Goal: Information Seeking & Learning: Learn about a topic

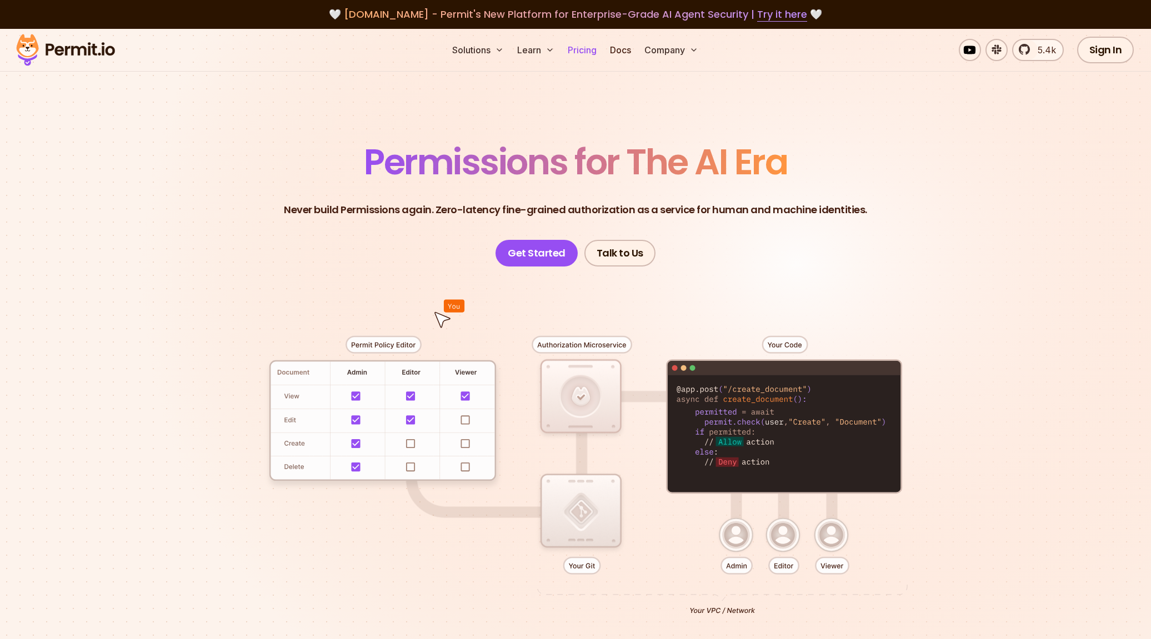
click at [587, 51] on link "Pricing" at bounding box center [582, 50] width 38 height 22
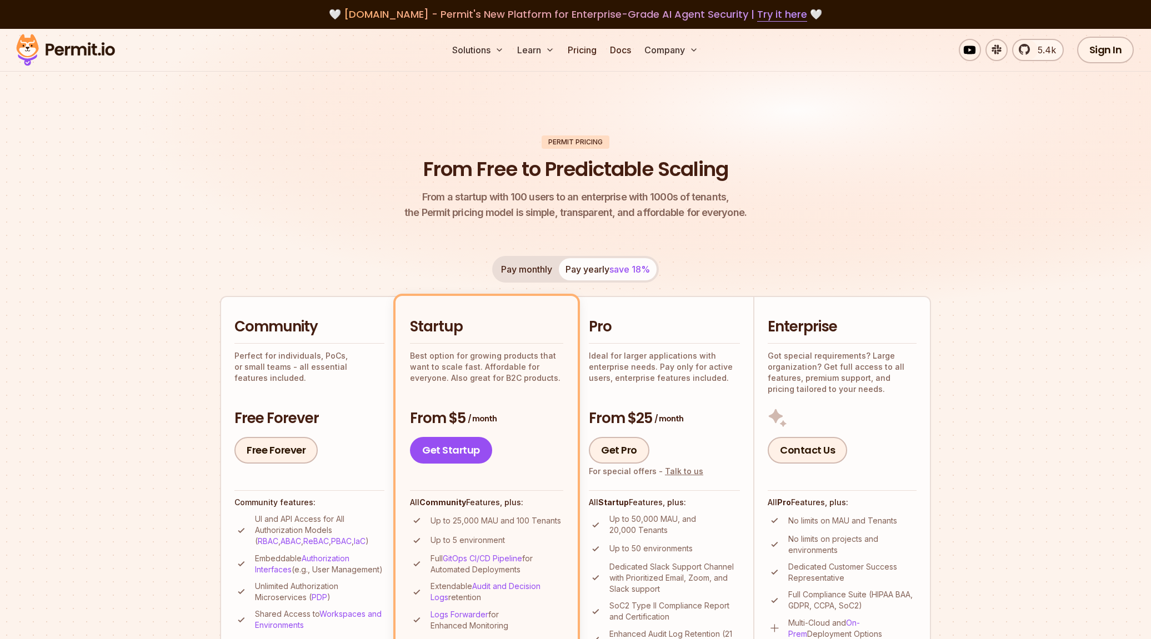
click at [816, 388] on p "Got special requirements? Large organization? Get full access to all features, …" at bounding box center [842, 373] width 149 height 44
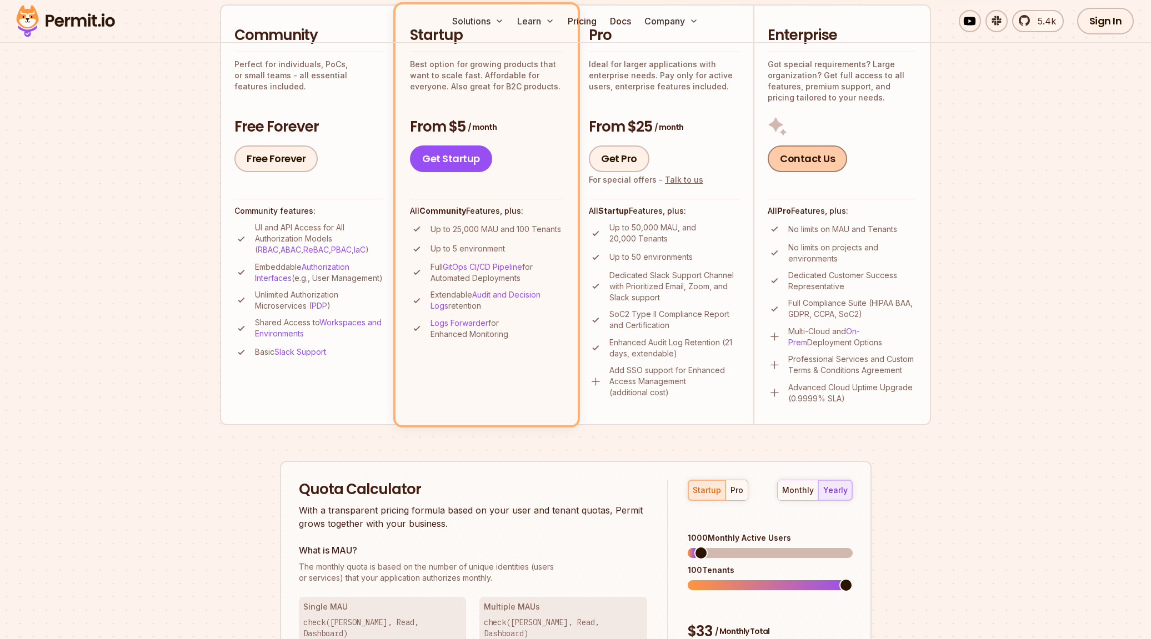
scroll to position [298, 0]
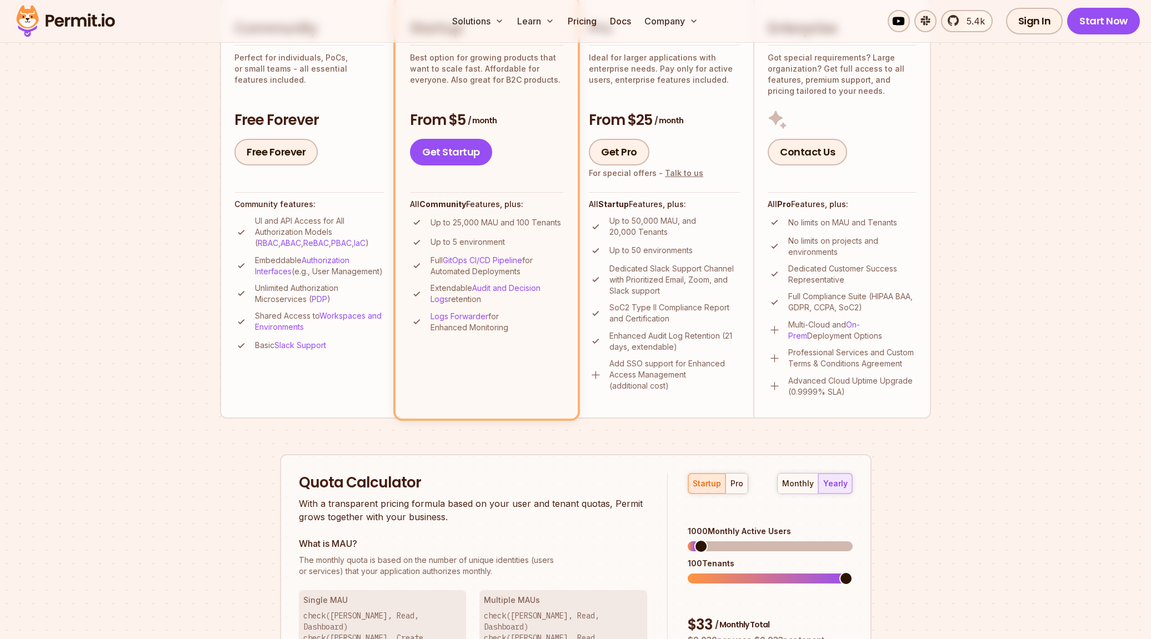
click at [804, 389] on p "Advanced Cloud Uptime Upgrade (0.9999% SLA)" at bounding box center [852, 387] width 128 height 22
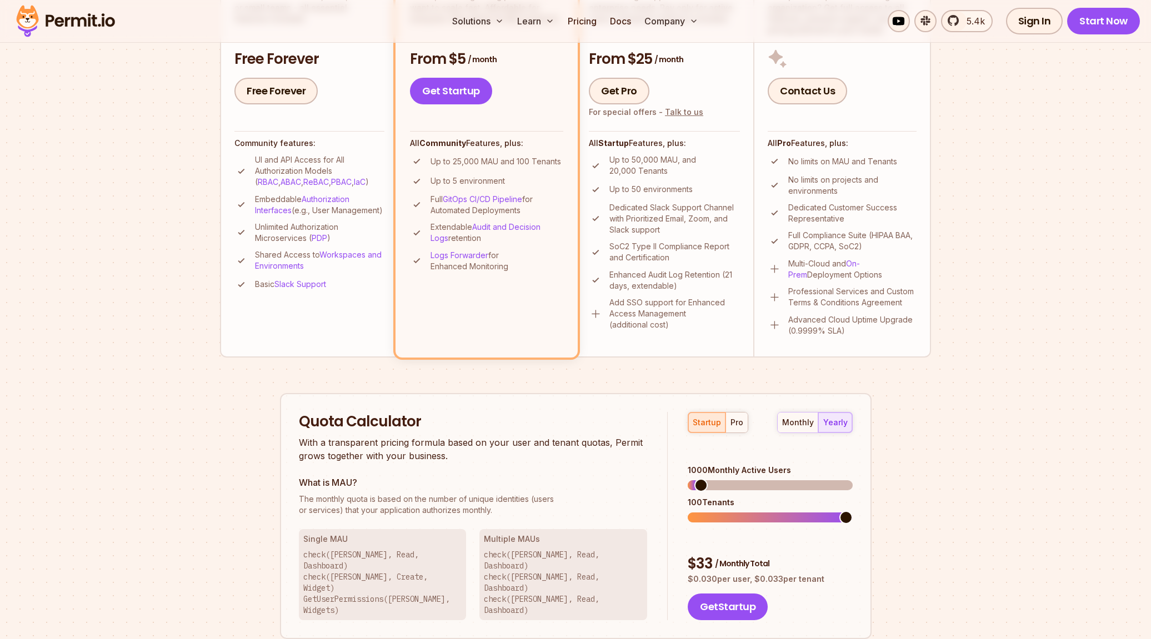
scroll to position [367, 0]
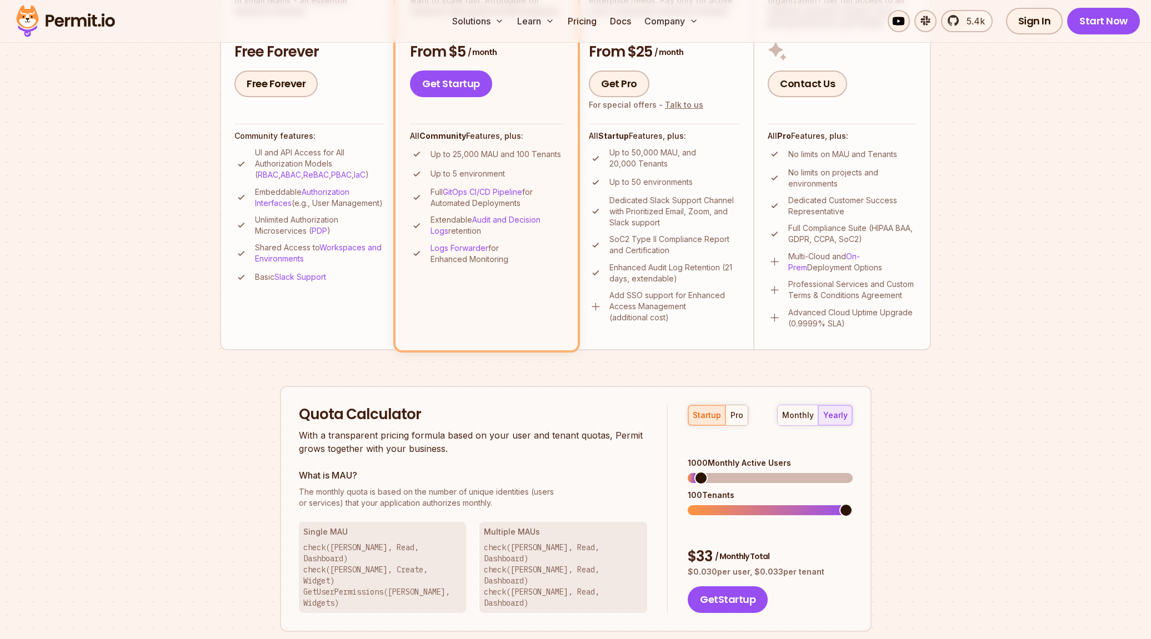
click at [747, 421] on div "startup pro monthly yearly" at bounding box center [770, 415] width 164 height 21
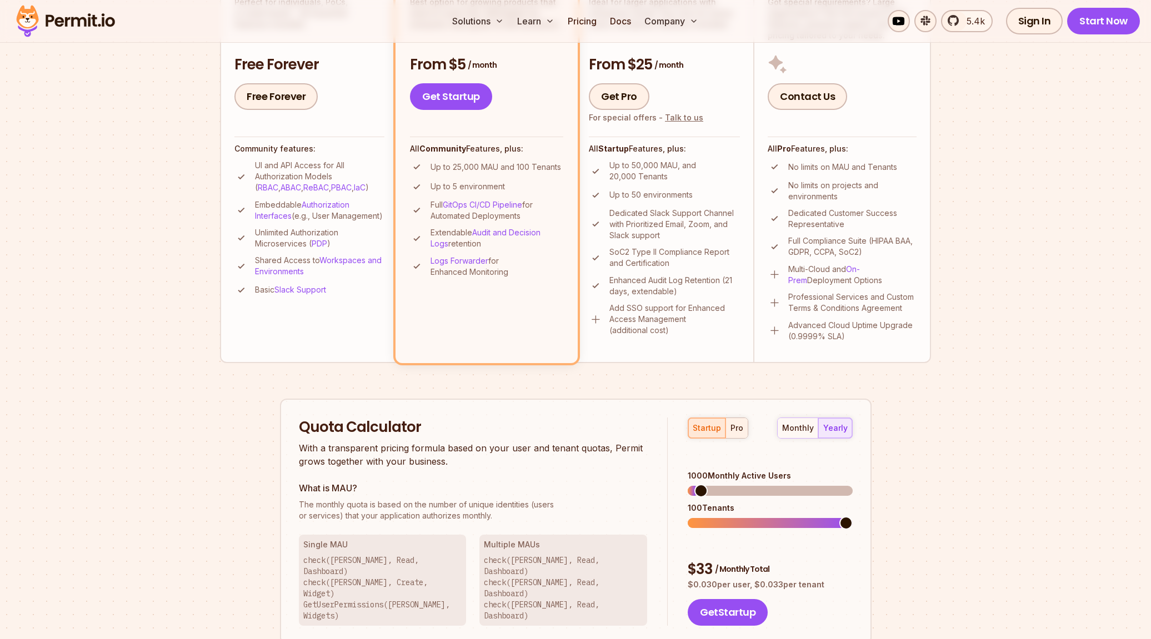
click at [735, 433] on div "pro" at bounding box center [737, 428] width 13 height 11
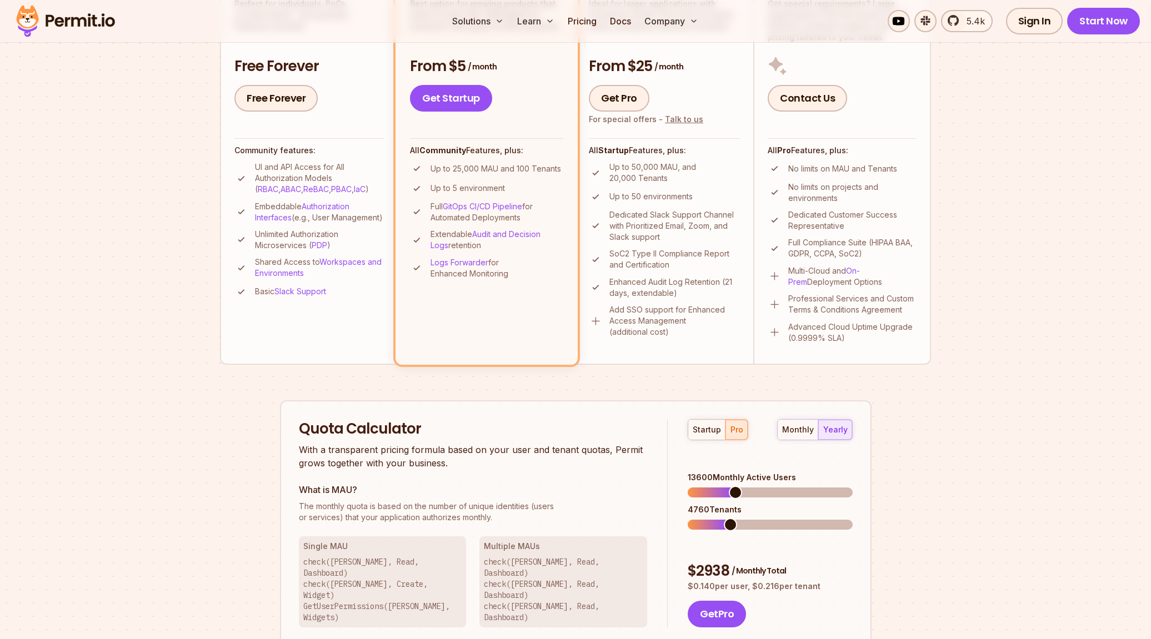
click at [732, 497] on span at bounding box center [735, 492] width 13 height 13
click at [853, 519] on span at bounding box center [845, 524] width 13 height 13
click at [852, 489] on span at bounding box center [770, 493] width 164 height 10
click at [853, 518] on span at bounding box center [845, 524] width 13 height 13
click at [584, 498] on div "Quota Calculator With a transparent pricing formula based on your user and tena…" at bounding box center [576, 524] width 592 height 247
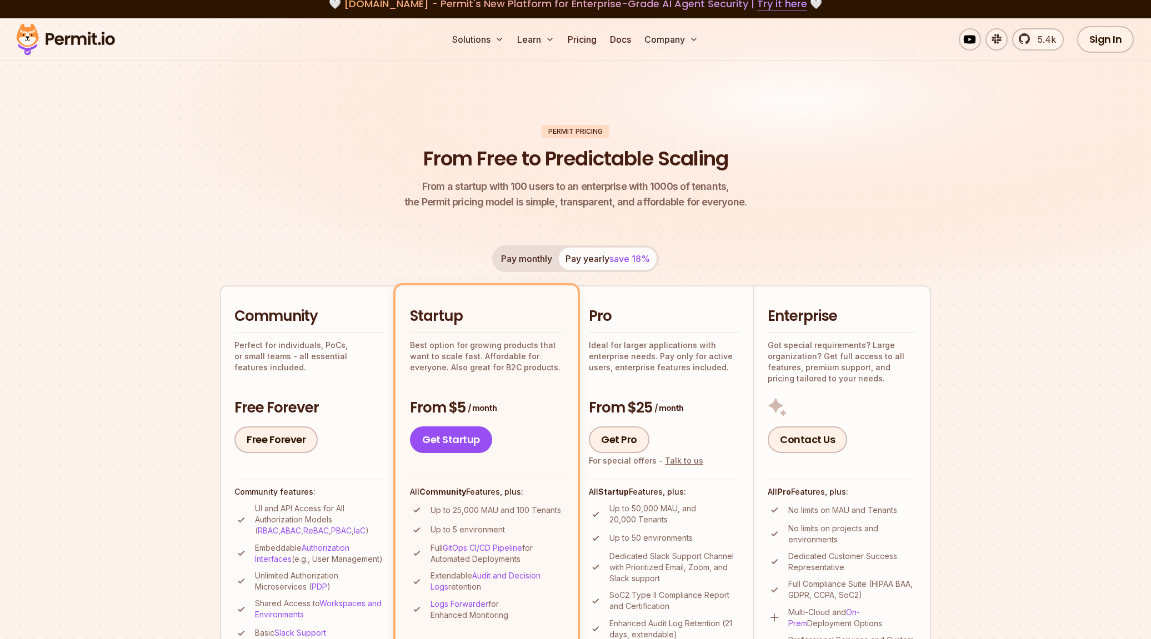
scroll to position [0, 0]
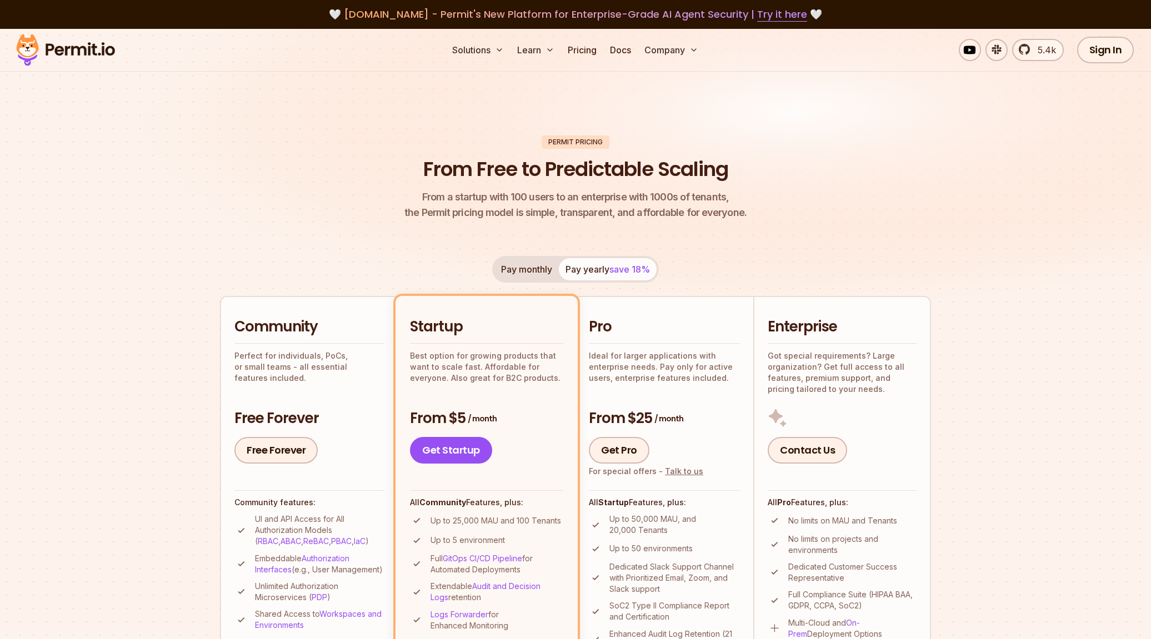
click at [323, 498] on h4 "Community features:" at bounding box center [309, 502] width 150 height 11
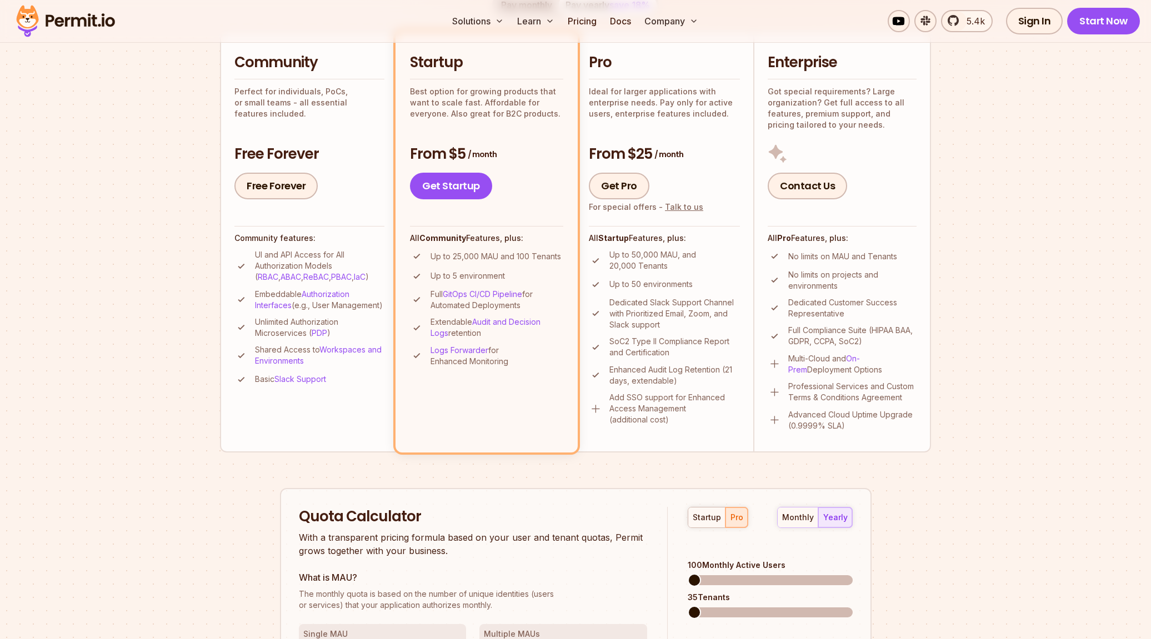
scroll to position [265, 0]
click at [324, 337] on link "PDP" at bounding box center [320, 332] width 16 height 9
